Goal: Task Accomplishment & Management: Use online tool/utility

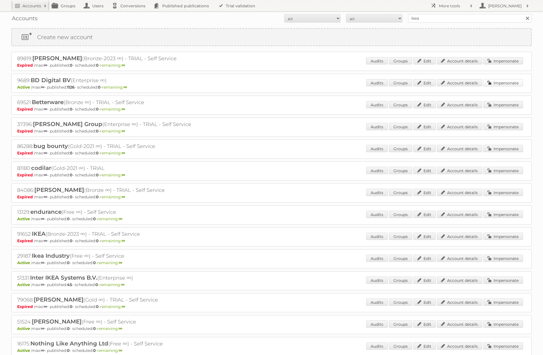
click at [501, 84] on link "Impersonate" at bounding box center [503, 82] width 40 height 7
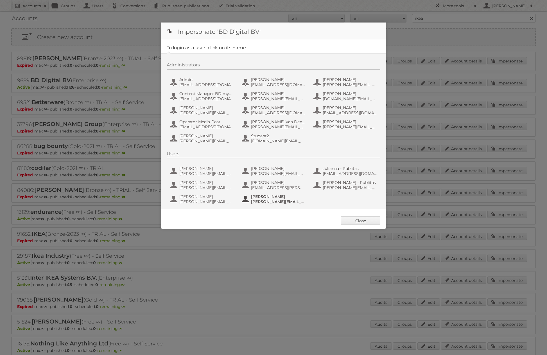
click at [280, 196] on span "[PERSON_NAME]" at bounding box center [278, 196] width 55 height 5
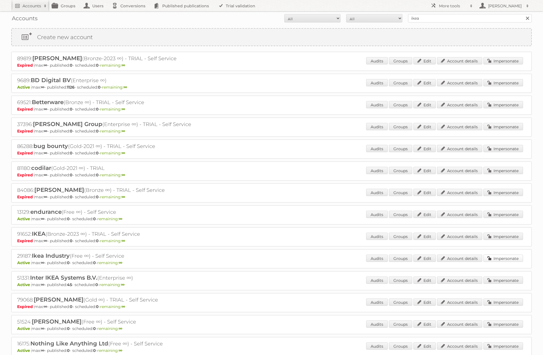
click at [501, 257] on link "Impersonate" at bounding box center [503, 257] width 40 height 7
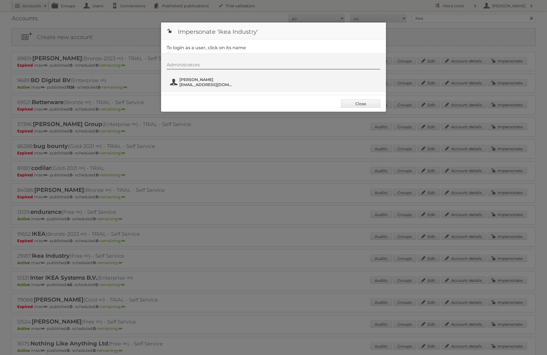
click at [207, 85] on span "[EMAIL_ADDRESS][DOMAIN_NAME]" at bounding box center [206, 84] width 55 height 5
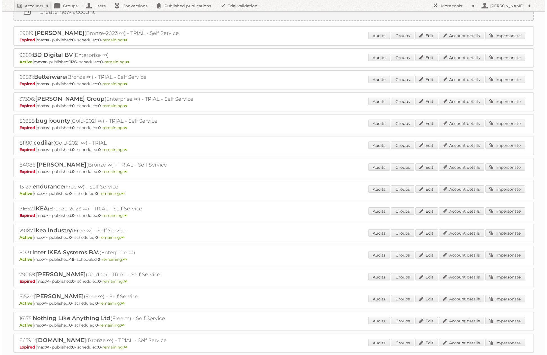
scroll to position [25, 0]
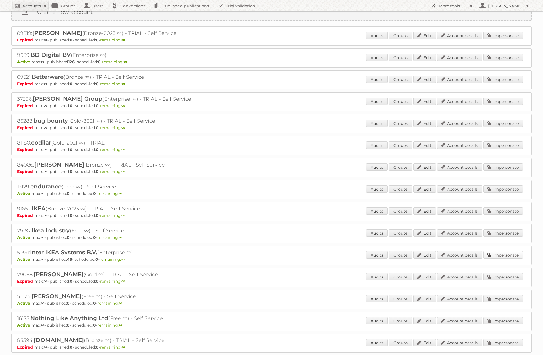
click at [503, 255] on link "Impersonate" at bounding box center [503, 254] width 40 height 7
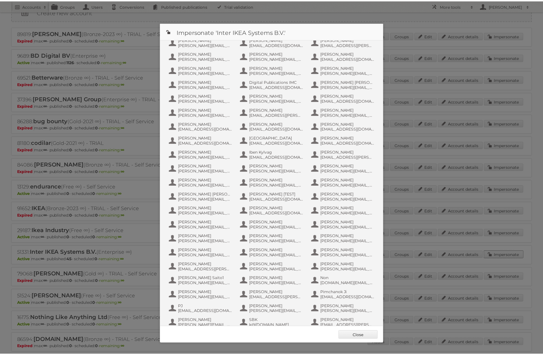
scroll to position [237, 0]
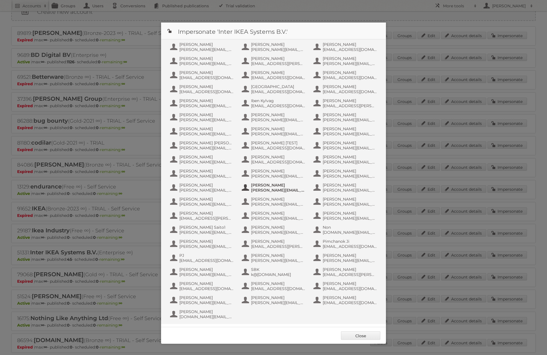
click at [269, 189] on span "[PERSON_NAME][EMAIL_ADDRESS][DOMAIN_NAME]" at bounding box center [278, 189] width 55 height 5
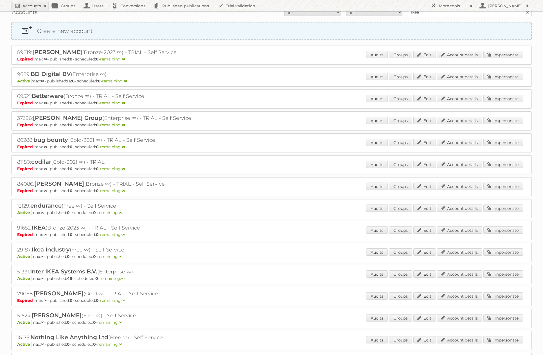
scroll to position [0, 0]
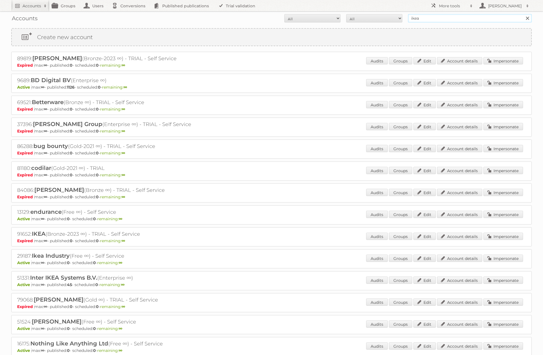
click at [422, 20] on input "ikea" at bounding box center [470, 18] width 124 height 8
type input "[PERSON_NAME]"
click at [447, 17] on input "[PERSON_NAME]" at bounding box center [470, 18] width 124 height 8
click at [523, 14] on input "Search" at bounding box center [527, 18] width 8 height 8
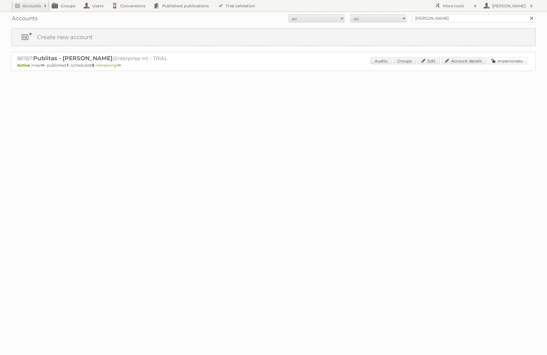
click at [500, 58] on link "Impersonate" at bounding box center [507, 60] width 40 height 7
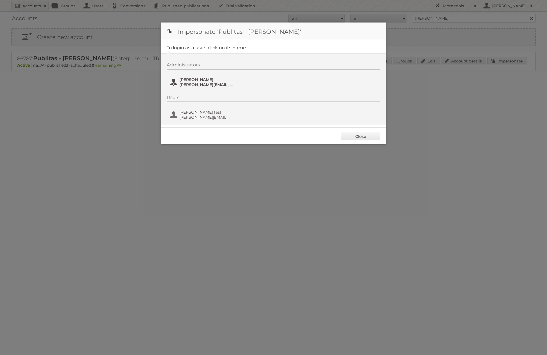
click at [203, 85] on span "[PERSON_NAME][EMAIL_ADDRESS][DOMAIN_NAME]" at bounding box center [206, 84] width 55 height 5
